Goal: Entertainment & Leisure: Consume media (video, audio)

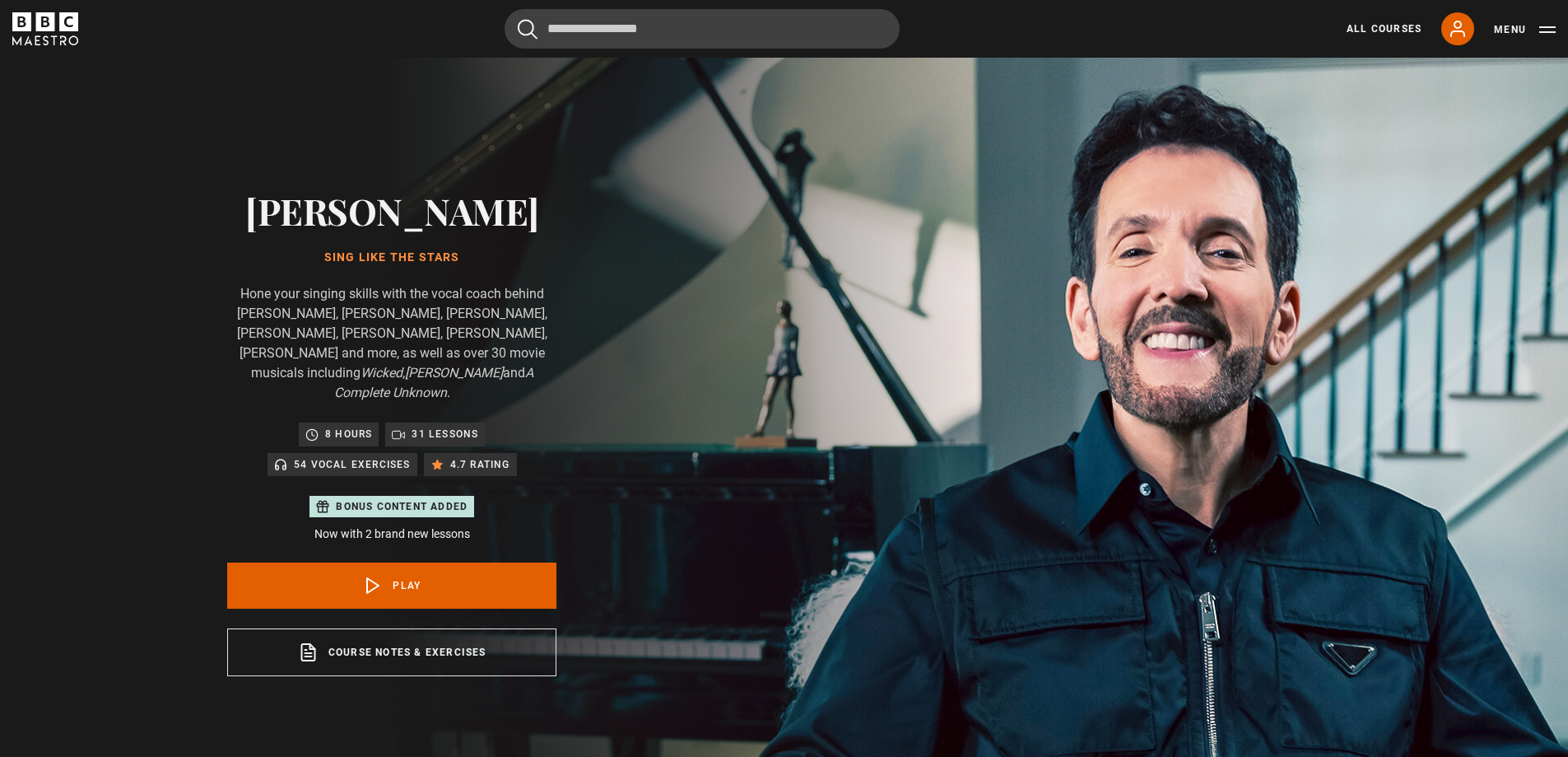
click at [57, 18] on icon "BBC Maestro" at bounding box center [45, 28] width 65 height 33
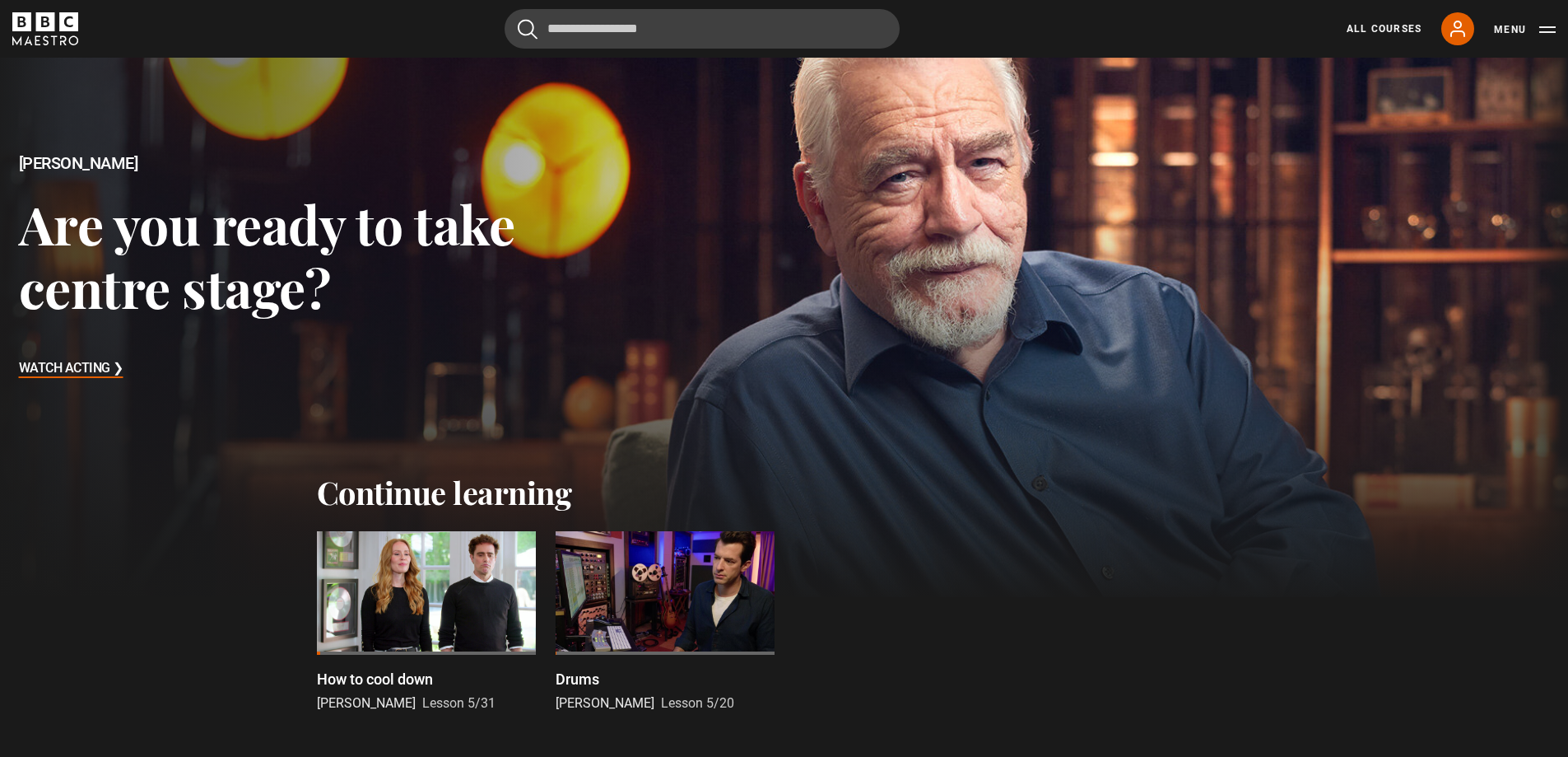
scroll to position [247, 0]
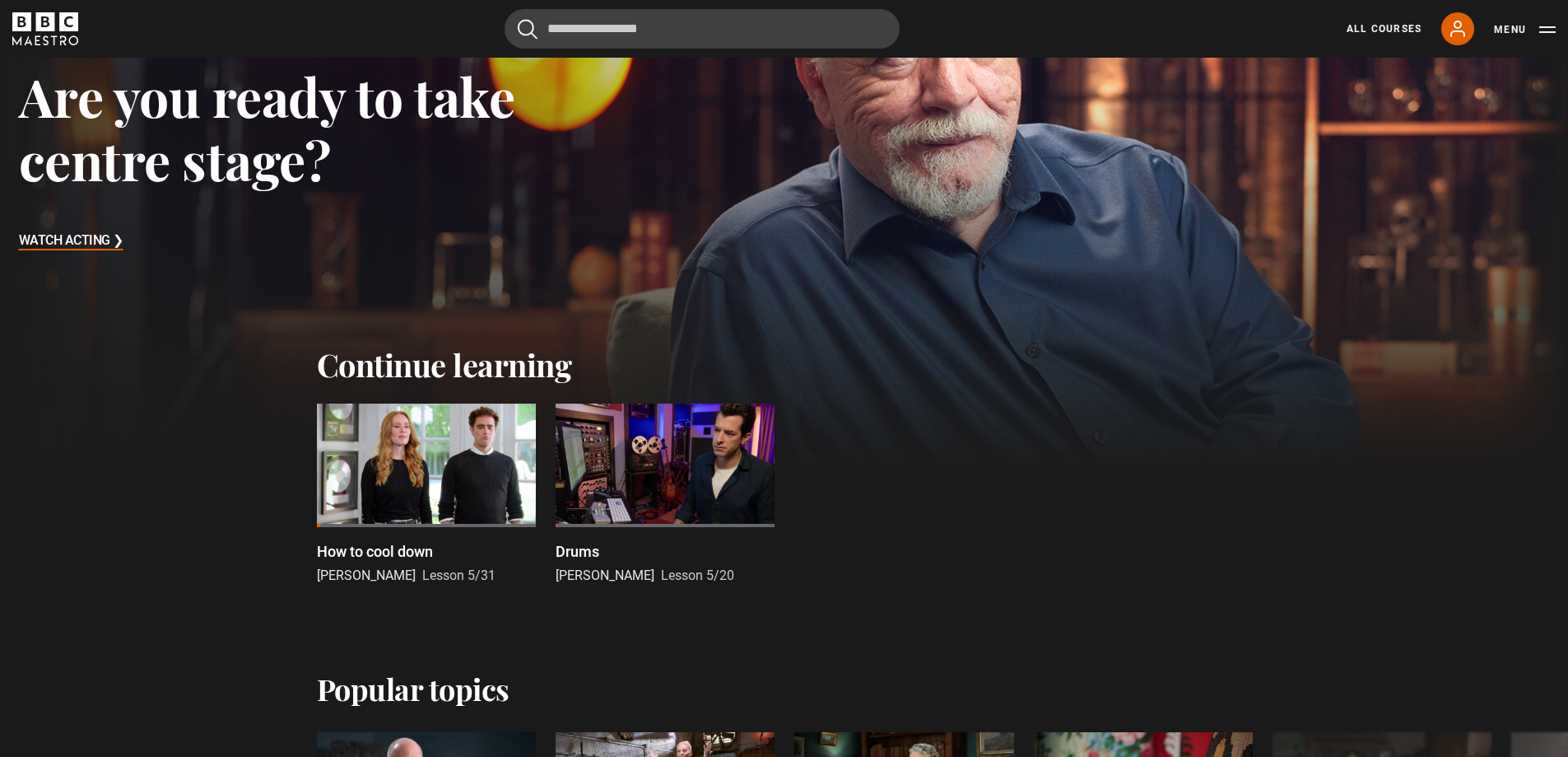
click at [678, 437] on div at bounding box center [665, 466] width 219 height 124
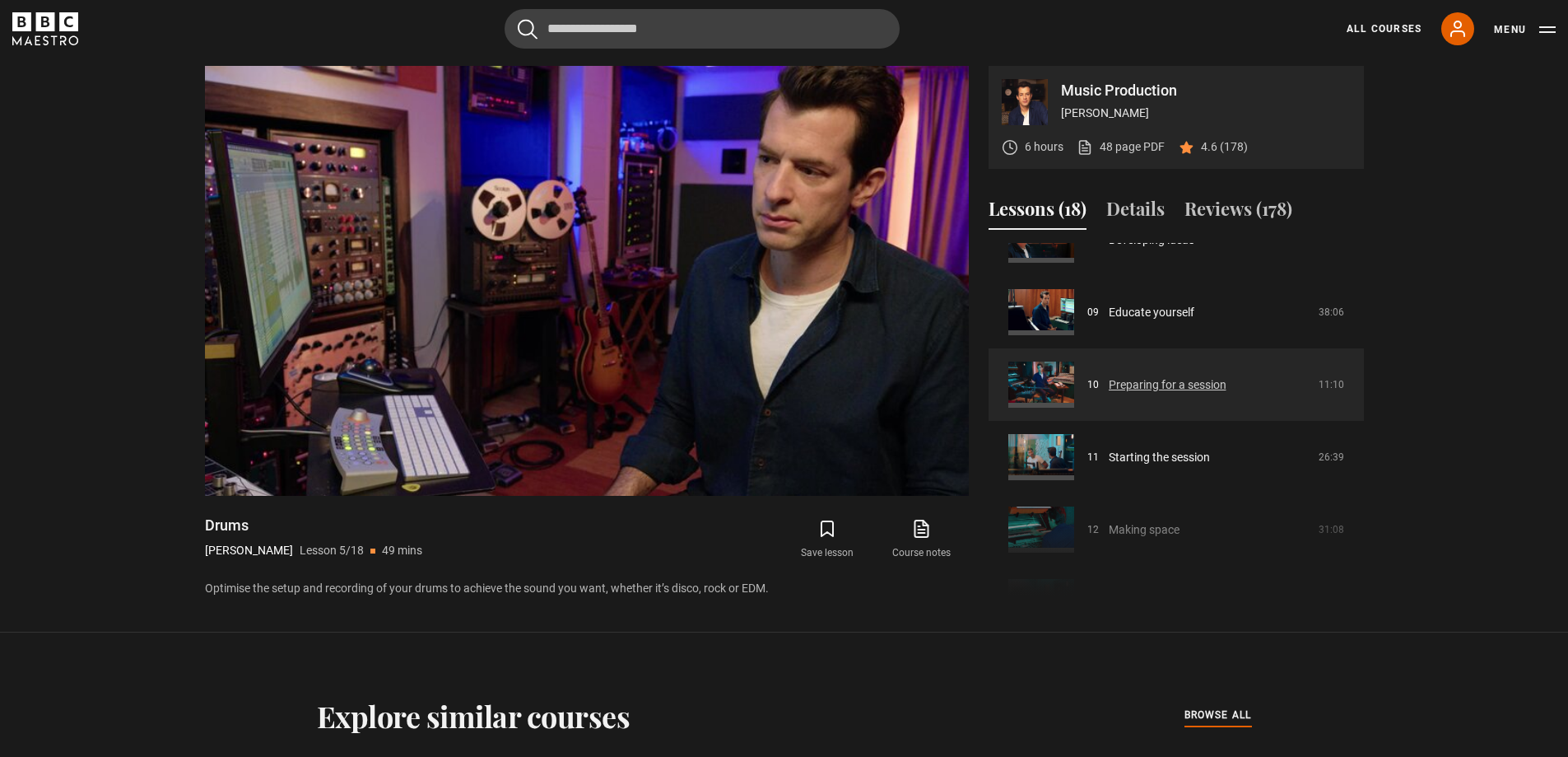
scroll to position [784, 0]
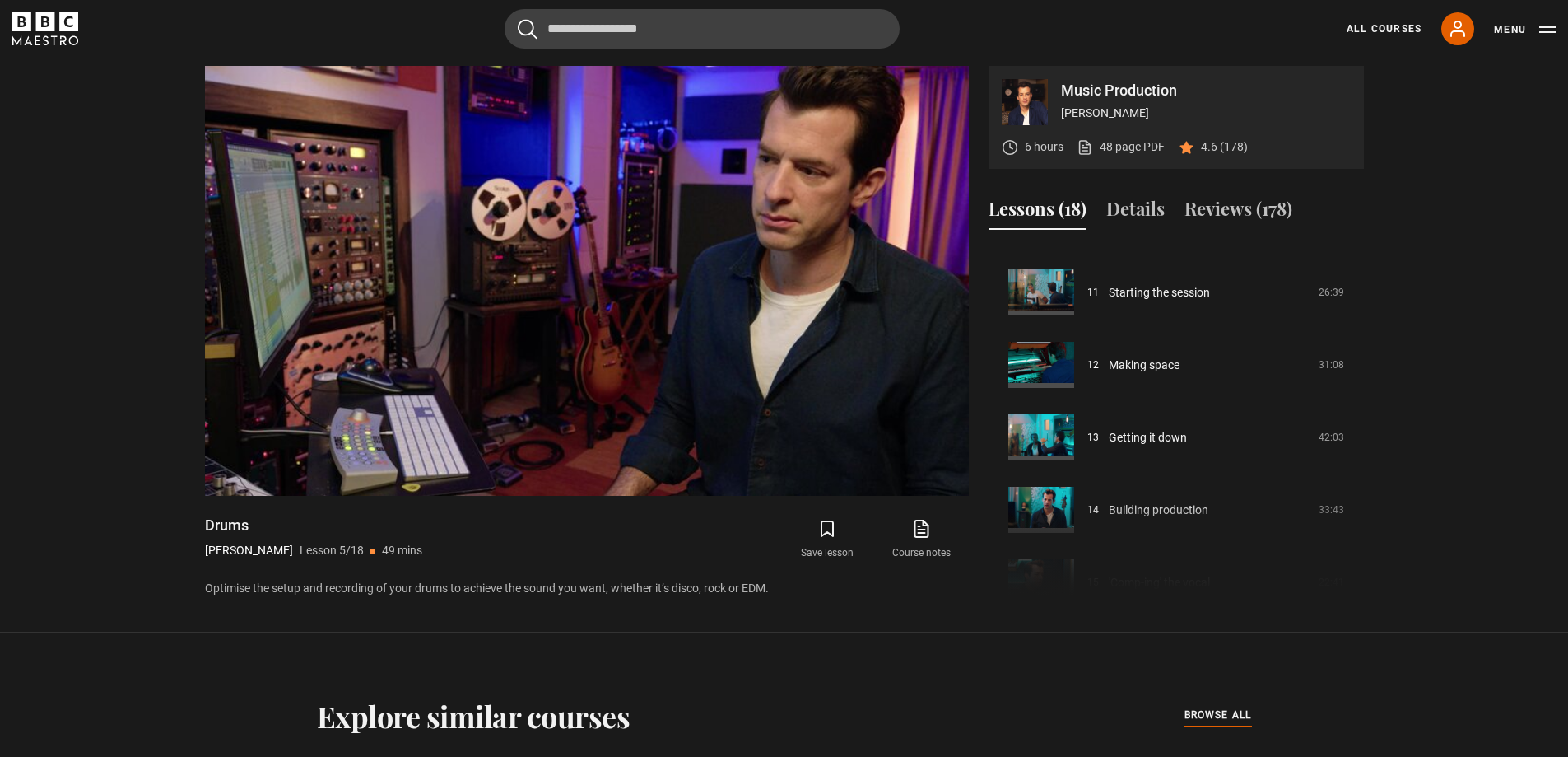
click at [1078, 715] on div "Explore similar courses all browse all courses" at bounding box center [784, 715] width 935 height 35
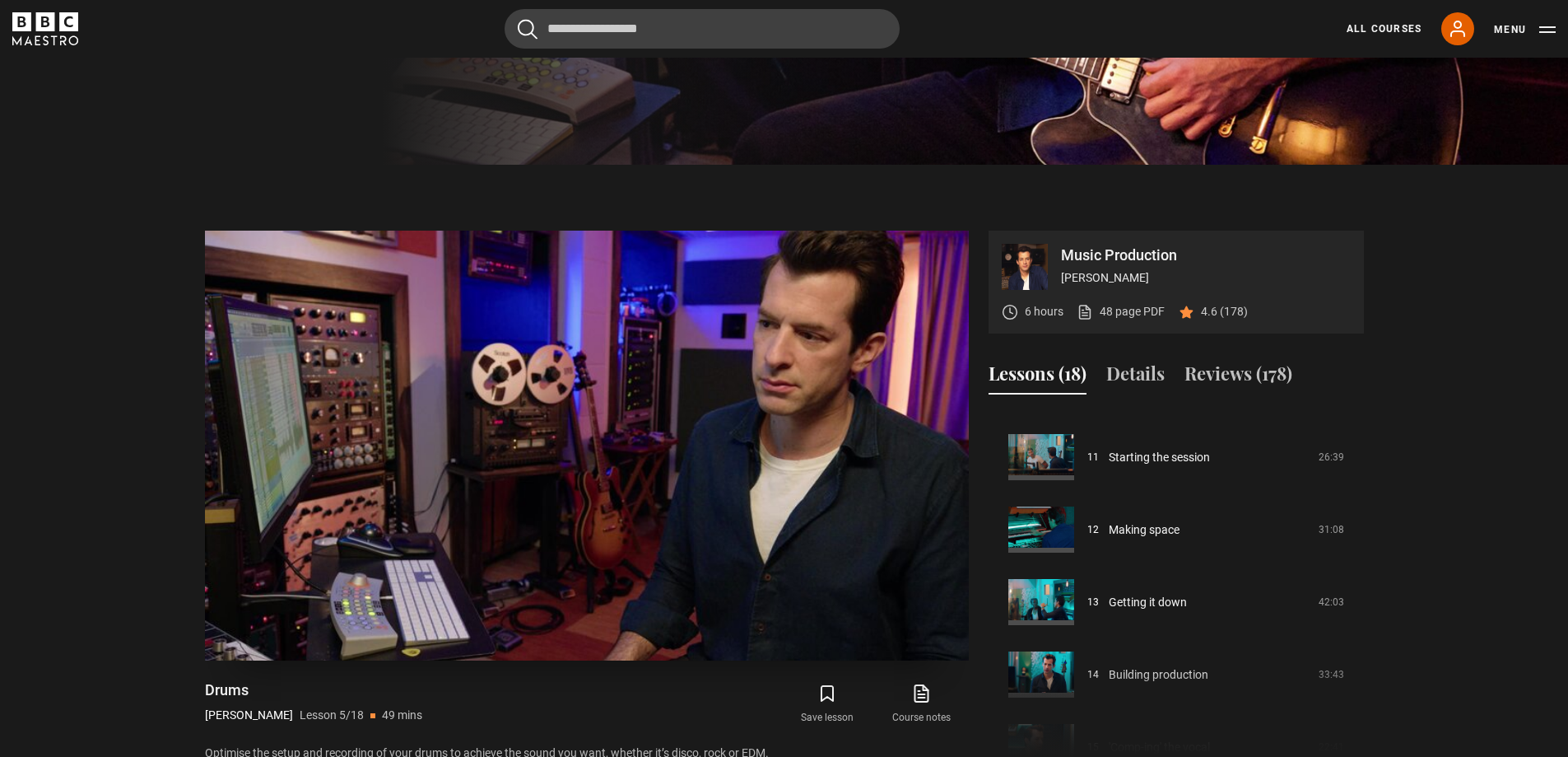
scroll to position [683, 0]
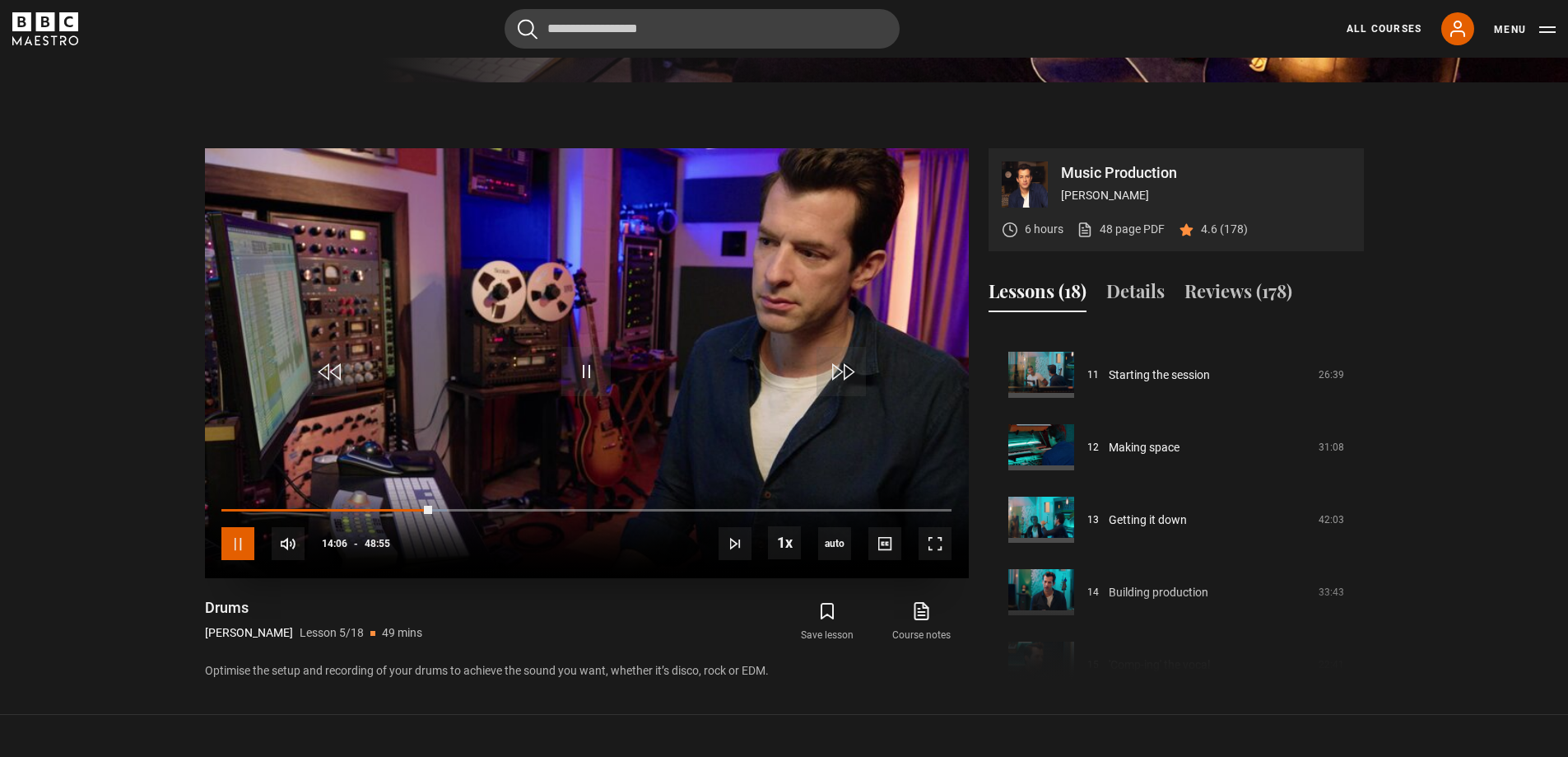
click at [243, 555] on span "Video Player" at bounding box center [237, 543] width 33 height 33
